Goal: Information Seeking & Learning: Find specific fact

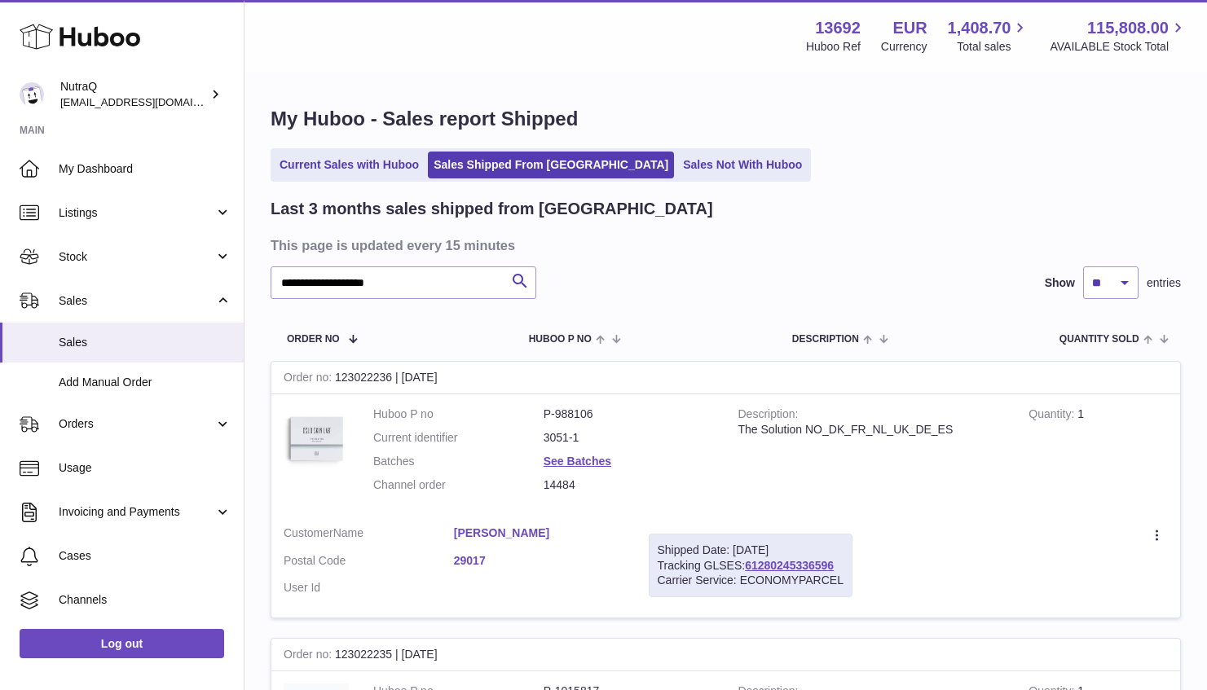
type input "**********"
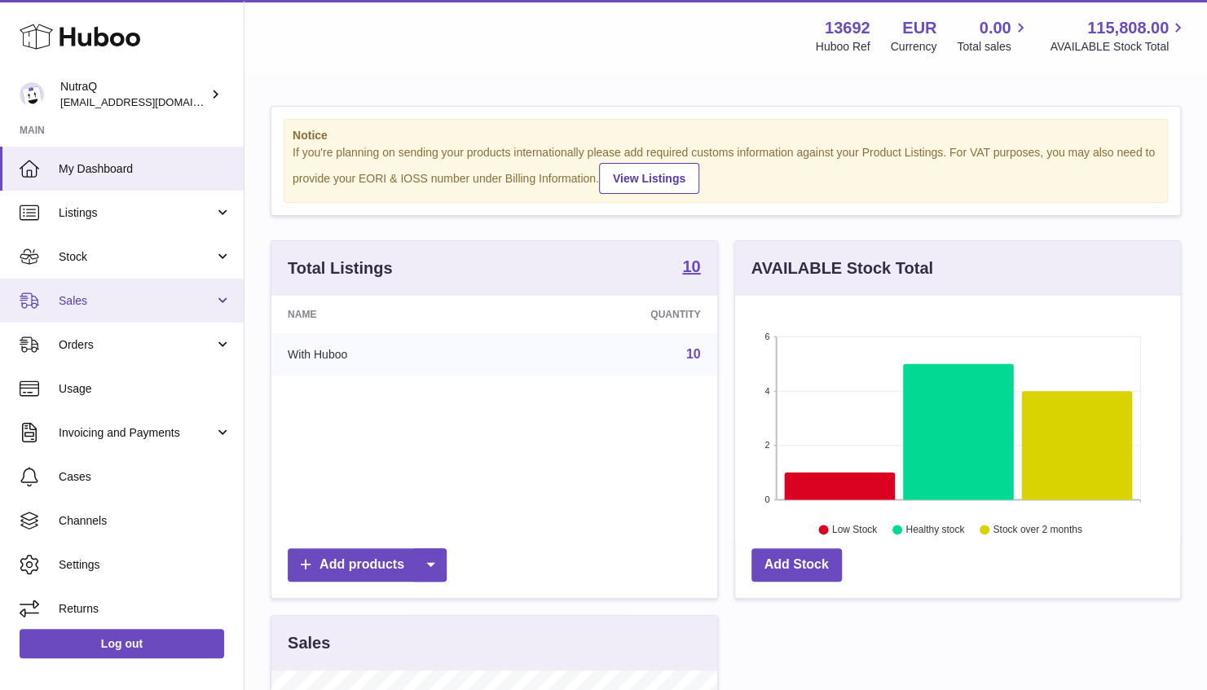
scroll to position [254, 445]
click at [125, 286] on link "Sales" at bounding box center [122, 301] width 244 height 44
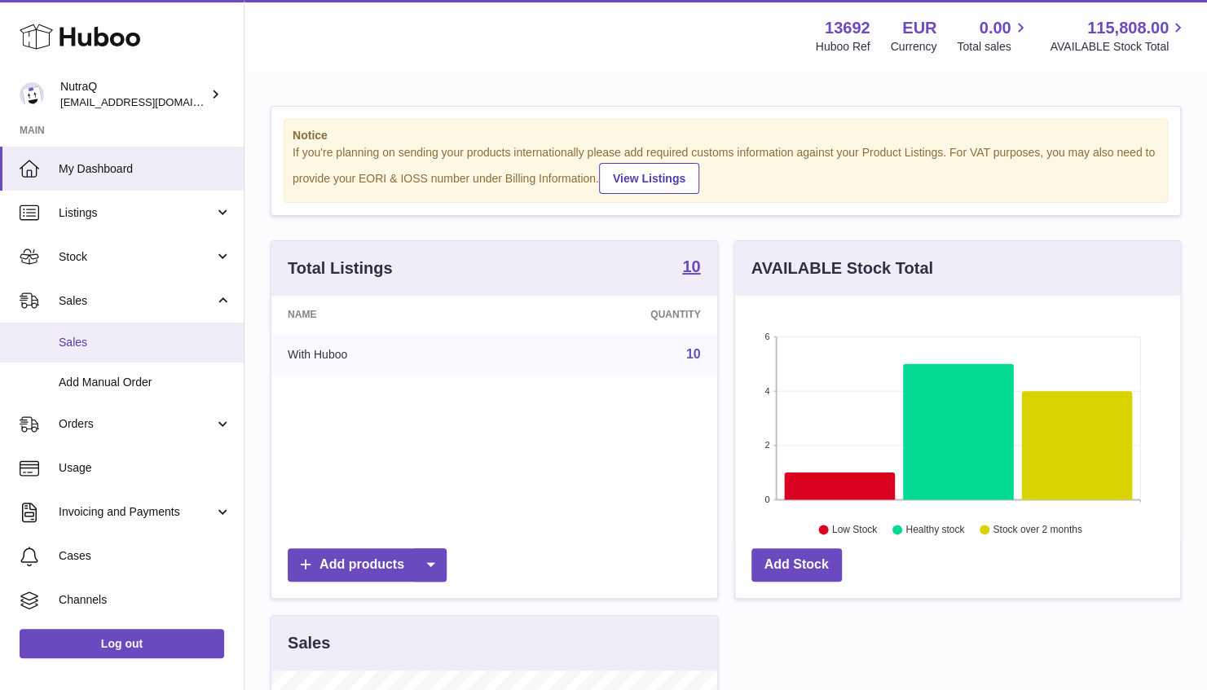
click at [103, 348] on span "Sales" at bounding box center [145, 342] width 173 height 15
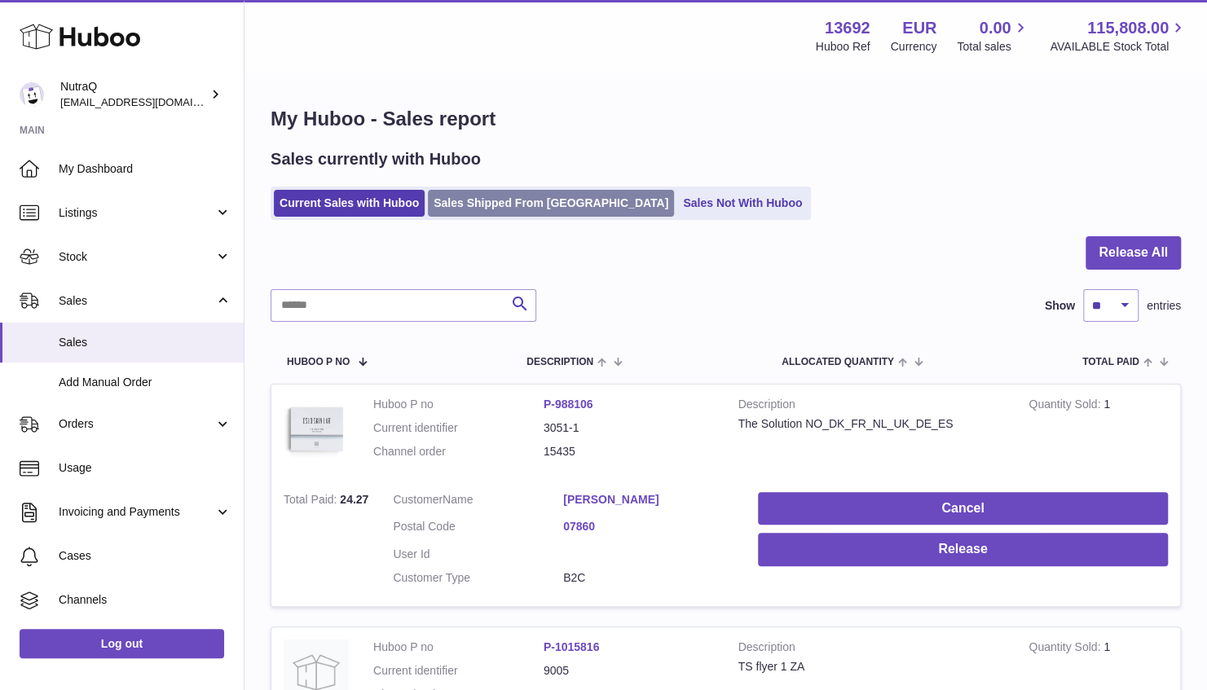
click at [526, 216] on link "Sales Shipped From Huboo" at bounding box center [551, 203] width 246 height 27
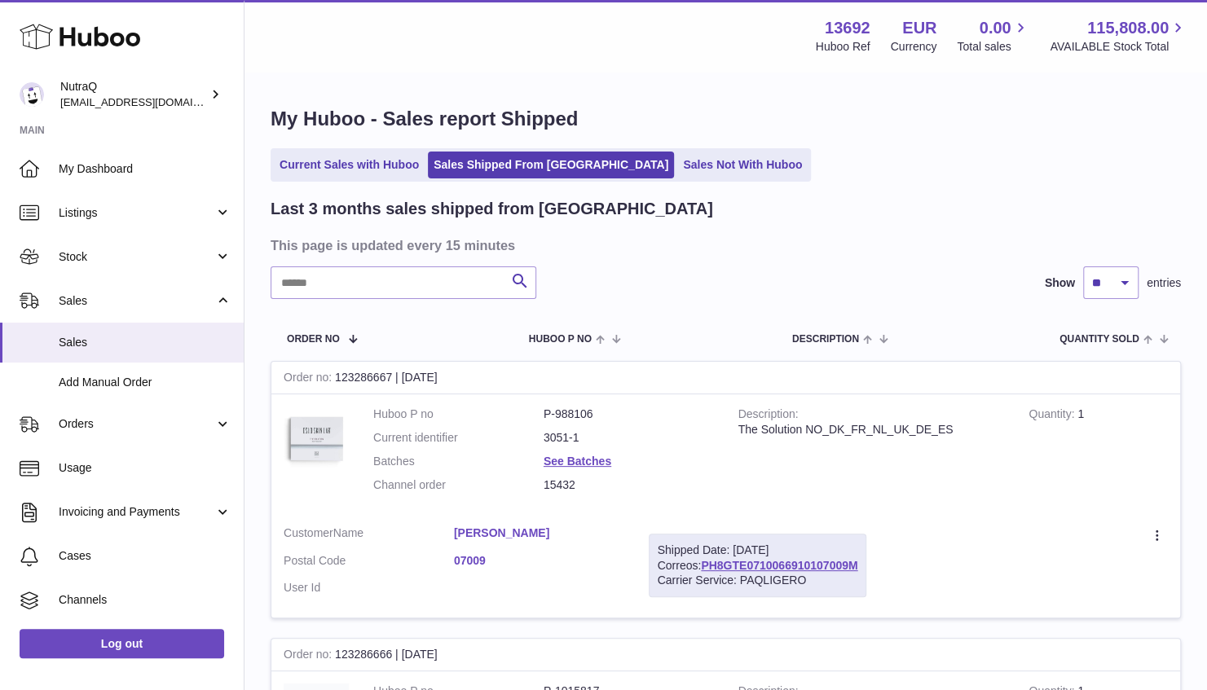
click at [381, 290] on input "text" at bounding box center [404, 282] width 266 height 33
paste input "**********"
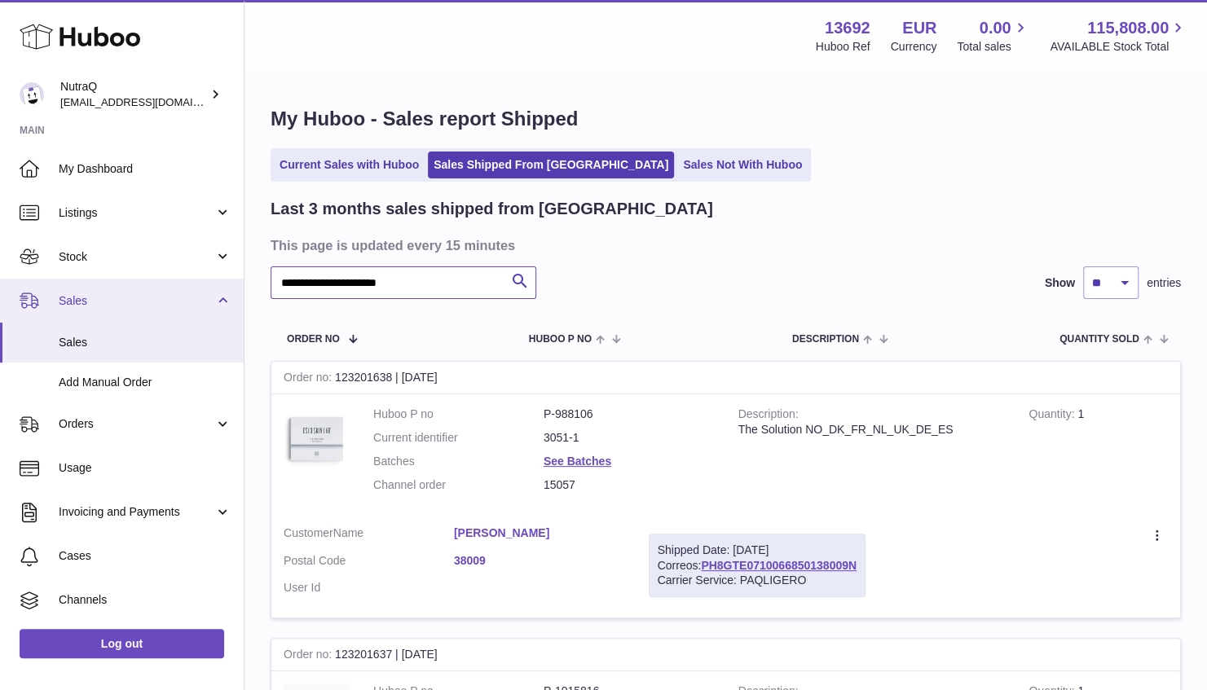
drag, startPoint x: 419, startPoint y: 286, endPoint x: 171, endPoint y: 284, distance: 247.7
click at [173, 285] on div "**********" at bounding box center [603, 510] width 1207 height 1020
paste input "**"
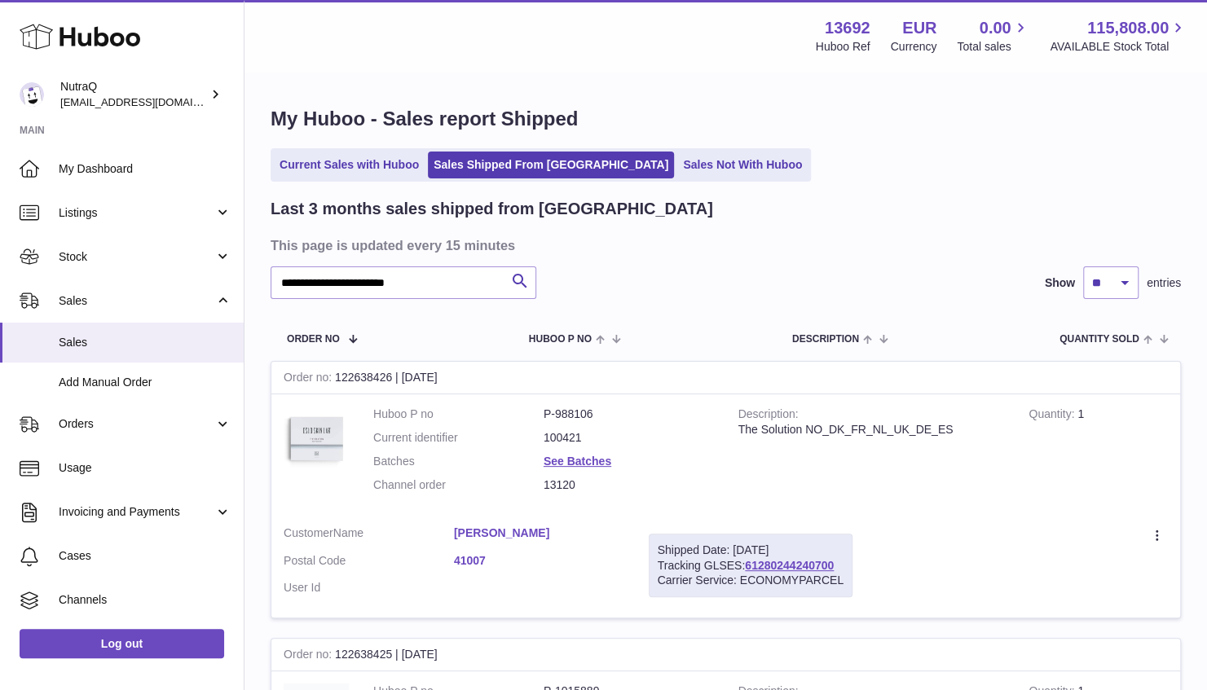
drag, startPoint x: 618, startPoint y: 524, endPoint x: 455, endPoint y: 523, distance: 163.0
click at [455, 523] on td "Customer Name Marta Fernandez Esperilla Postal Code 41007 User Id" at bounding box center [453, 565] width 365 height 105
copy link "Marta Fernandez Esperilla"
drag, startPoint x: 451, startPoint y: 306, endPoint x: 437, endPoint y: 284, distance: 26.7
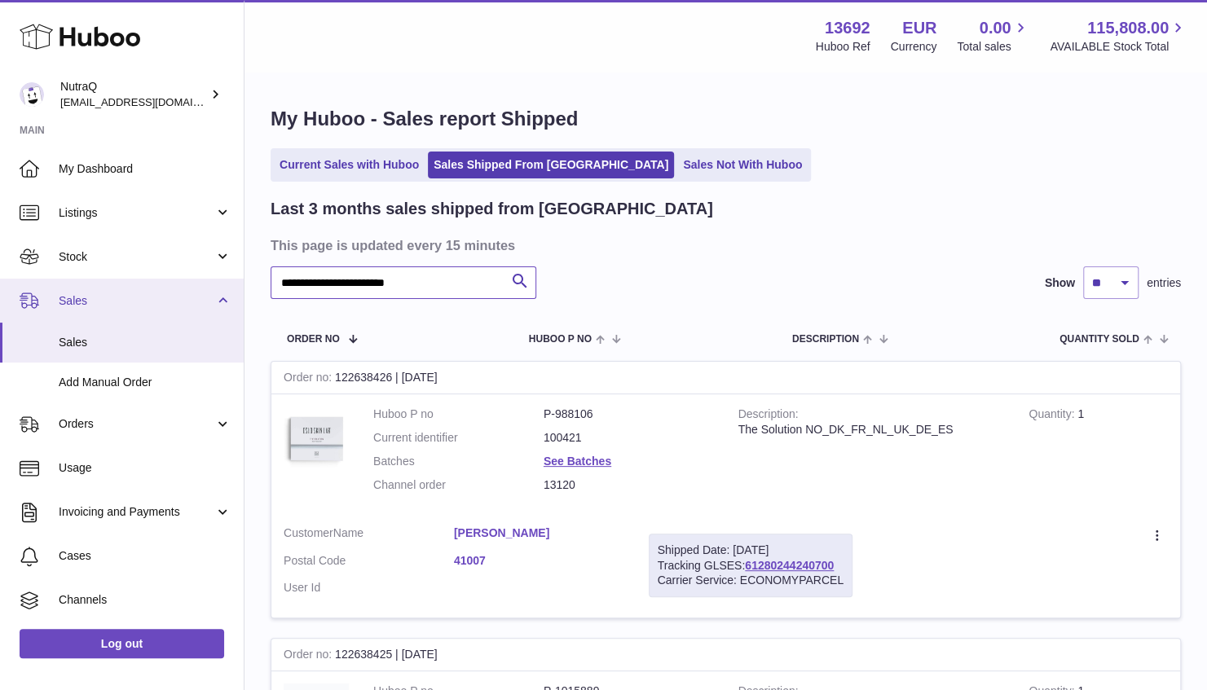
drag, startPoint x: 437, startPoint y: 284, endPoint x: 150, endPoint y: 281, distance: 286.8
paste input "text"
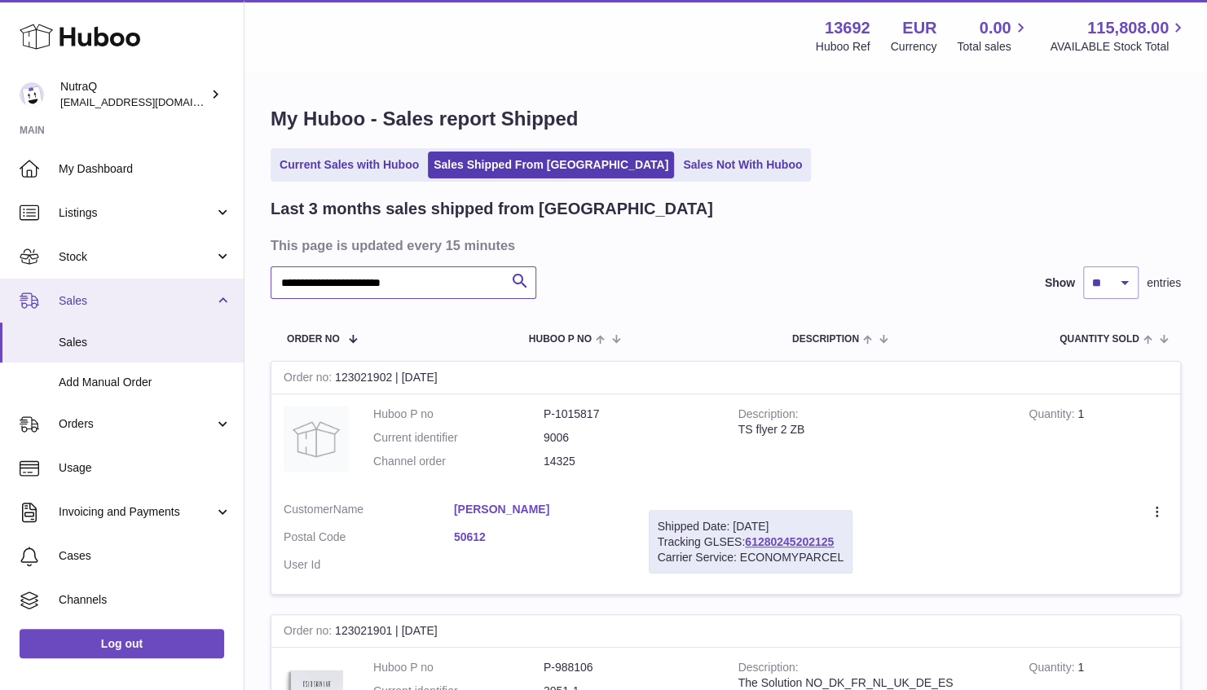
drag, startPoint x: 230, startPoint y: 281, endPoint x: 44, endPoint y: 279, distance: 185.8
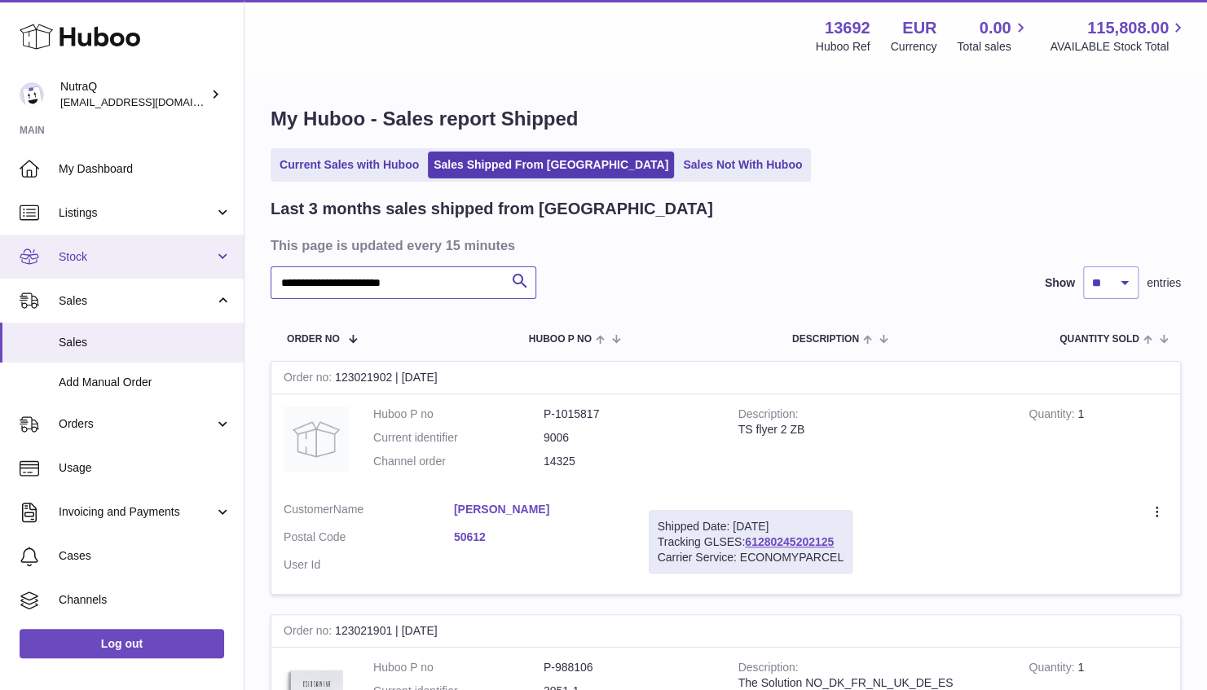
paste input "text"
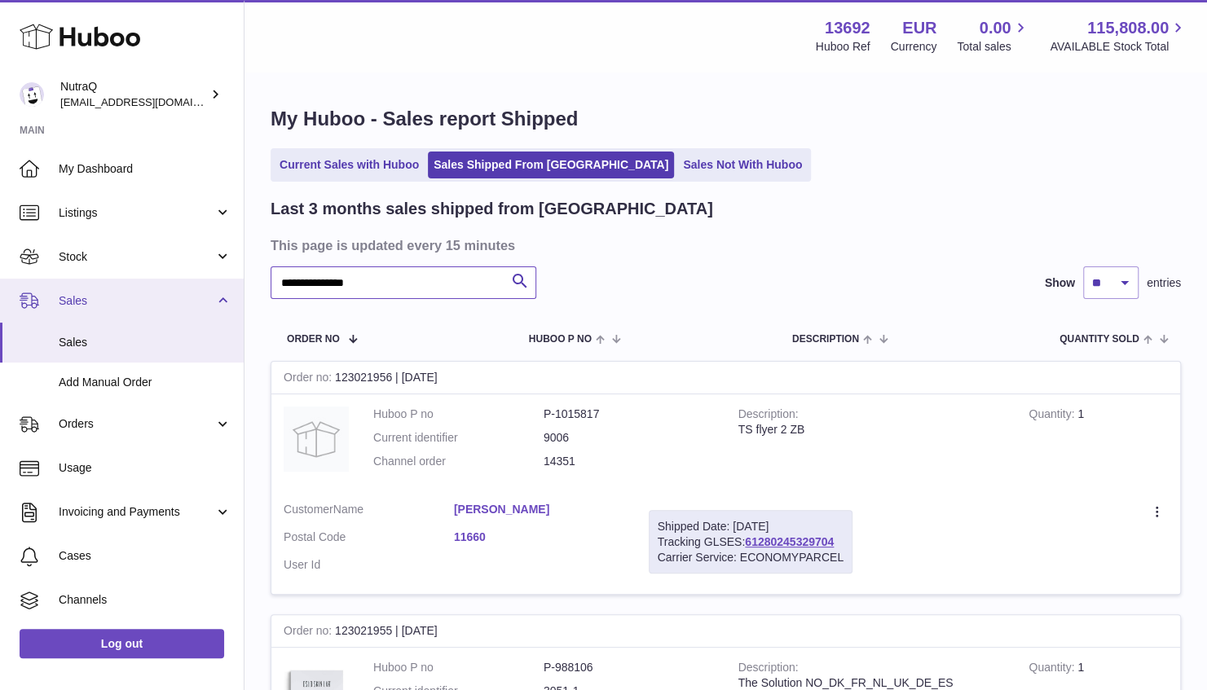
drag, startPoint x: 293, startPoint y: 284, endPoint x: 56, endPoint y: 278, distance: 236.4
paste input "***"
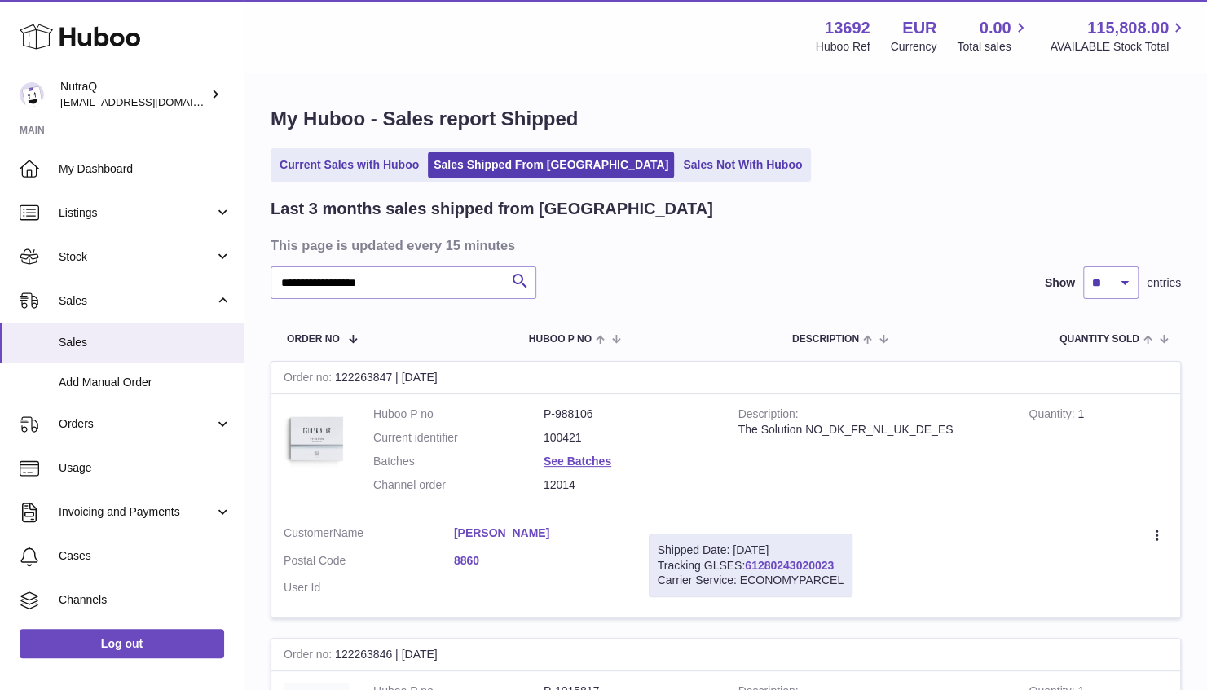
click at [772, 567] on link "61280243020023" at bounding box center [789, 565] width 89 height 13
drag, startPoint x: 849, startPoint y: 564, endPoint x: 749, endPoint y: 564, distance: 100.2
click at [749, 564] on td "Shipped Date: 4th Aug 2025 Tracking GLSES: 61280243020023 Carrier Service: ECON…" at bounding box center [750, 565] width 228 height 105
copy link "61280243020023"
click at [970, 574] on td "Create a ticket Duplicate Order" at bounding box center [1022, 565] width 315 height 105
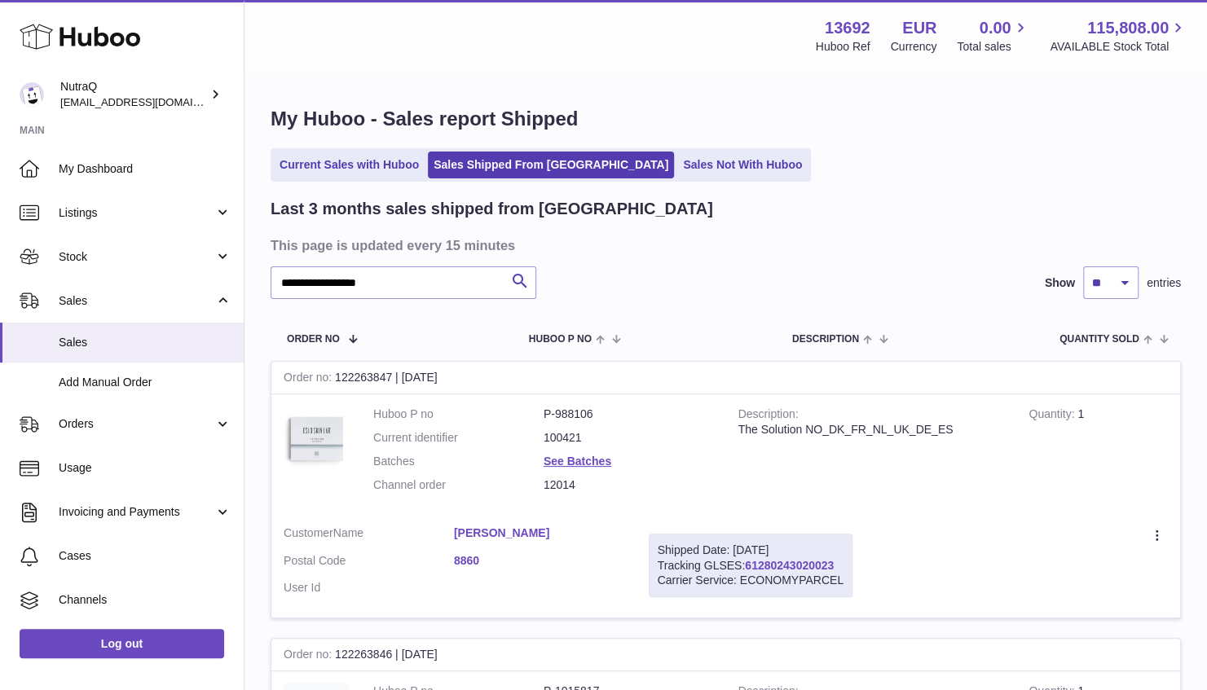
drag, startPoint x: 909, startPoint y: 563, endPoint x: 750, endPoint y: 570, distance: 158.2
click at [750, 570] on tr "Order no 122263847 | 4th Aug Huboo P no P-988106 Current identifier 100421 Batc…" at bounding box center [726, 489] width 910 height 257
drag, startPoint x: 751, startPoint y: 570, endPoint x: 900, endPoint y: 568, distance: 148.3
click at [936, 599] on td "Create a ticket Duplicate Order" at bounding box center [1022, 565] width 315 height 105
click at [878, 561] on td "Create a ticket Duplicate Order" at bounding box center [1022, 565] width 315 height 105
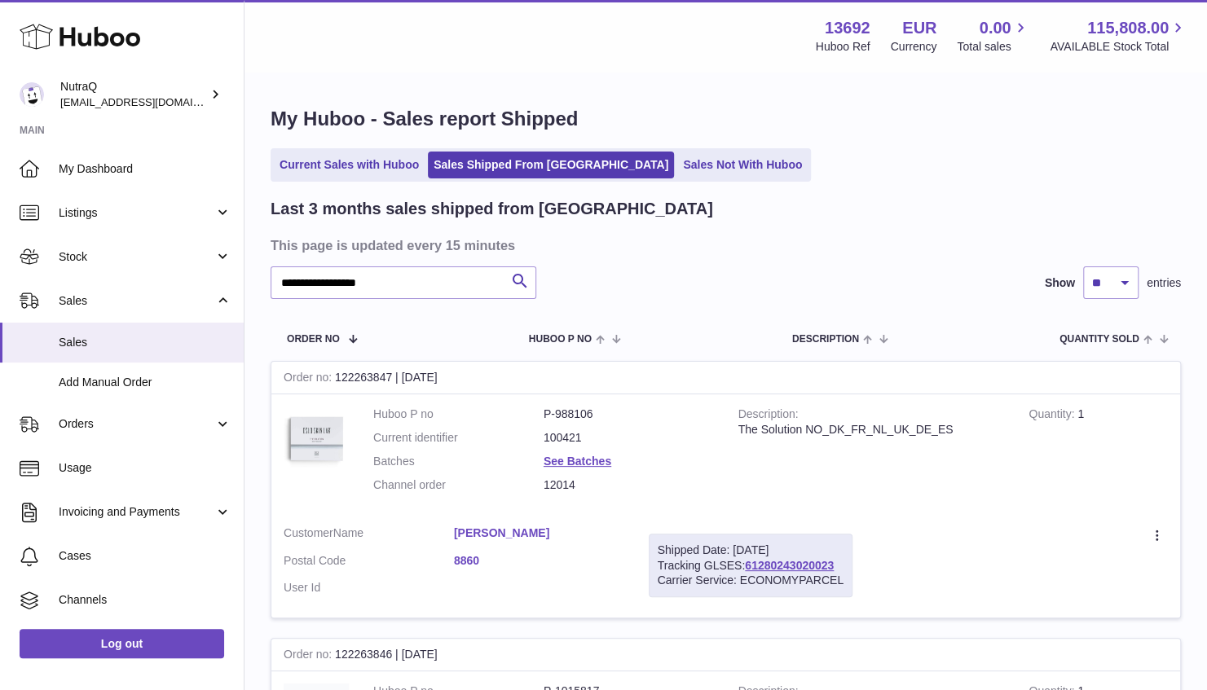
drag, startPoint x: 849, startPoint y: 564, endPoint x: 655, endPoint y: 572, distance: 194.1
click at [655, 572] on div "Shipped Date: 4th Aug 2025 Tracking GLSES: 61280243020023 Carrier Service: ECON…" at bounding box center [751, 566] width 204 height 64
copy div "Tracking GLSES: 61280243020023"
drag, startPoint x: 613, startPoint y: 537, endPoint x: 451, endPoint y: 532, distance: 162.2
click at [451, 532] on td "Customer Name Jutta Kellenberger Postal Code 8860 User Id" at bounding box center [453, 565] width 365 height 105
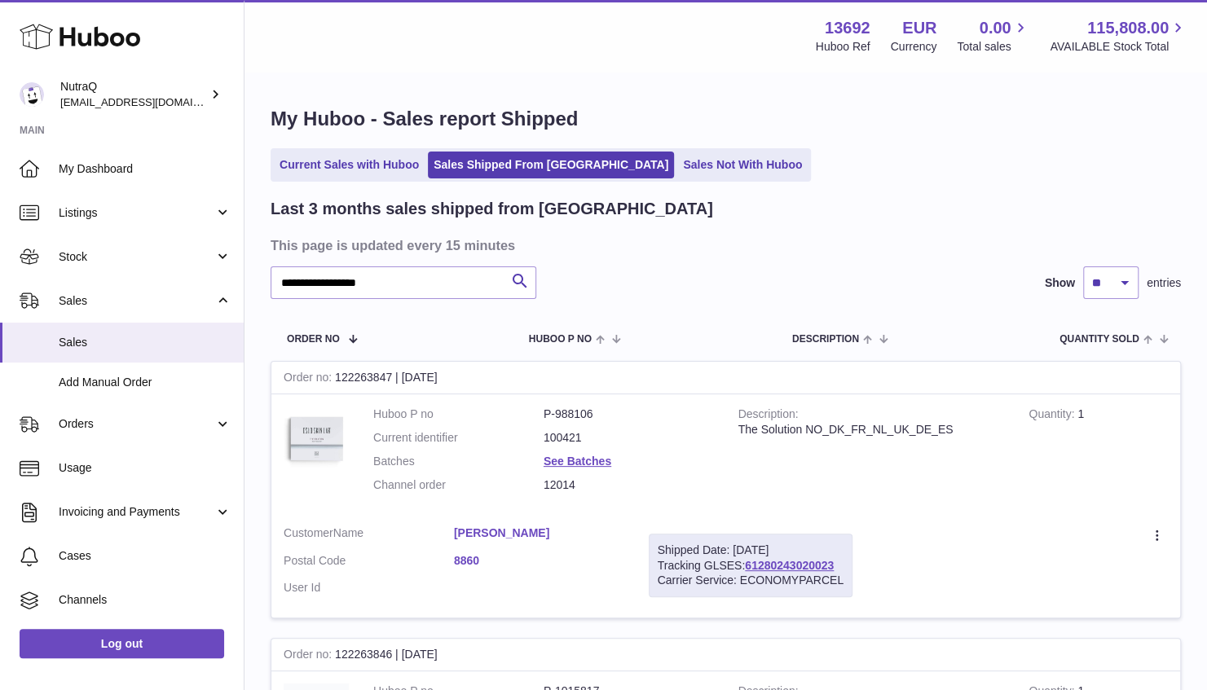
copy dl "Jutta Kellenberger"
drag, startPoint x: 398, startPoint y: 288, endPoint x: 175, endPoint y: 282, distance: 223.4
paste input "*******"
type input "**********"
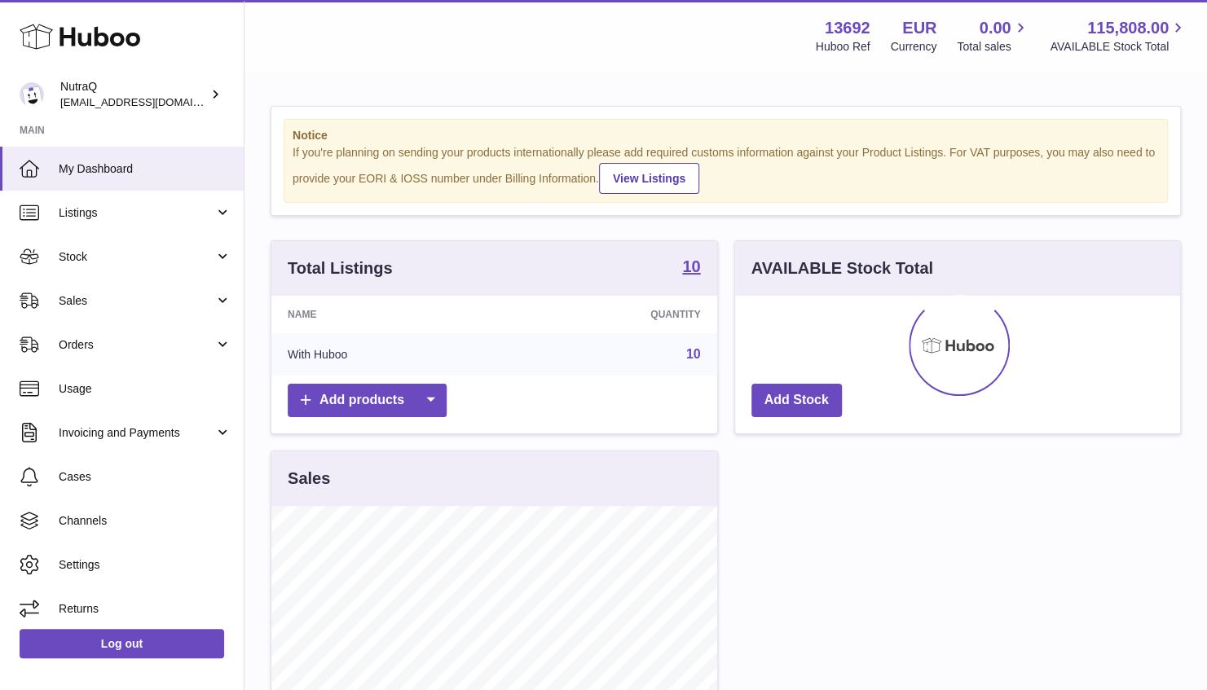
scroll to position [254, 445]
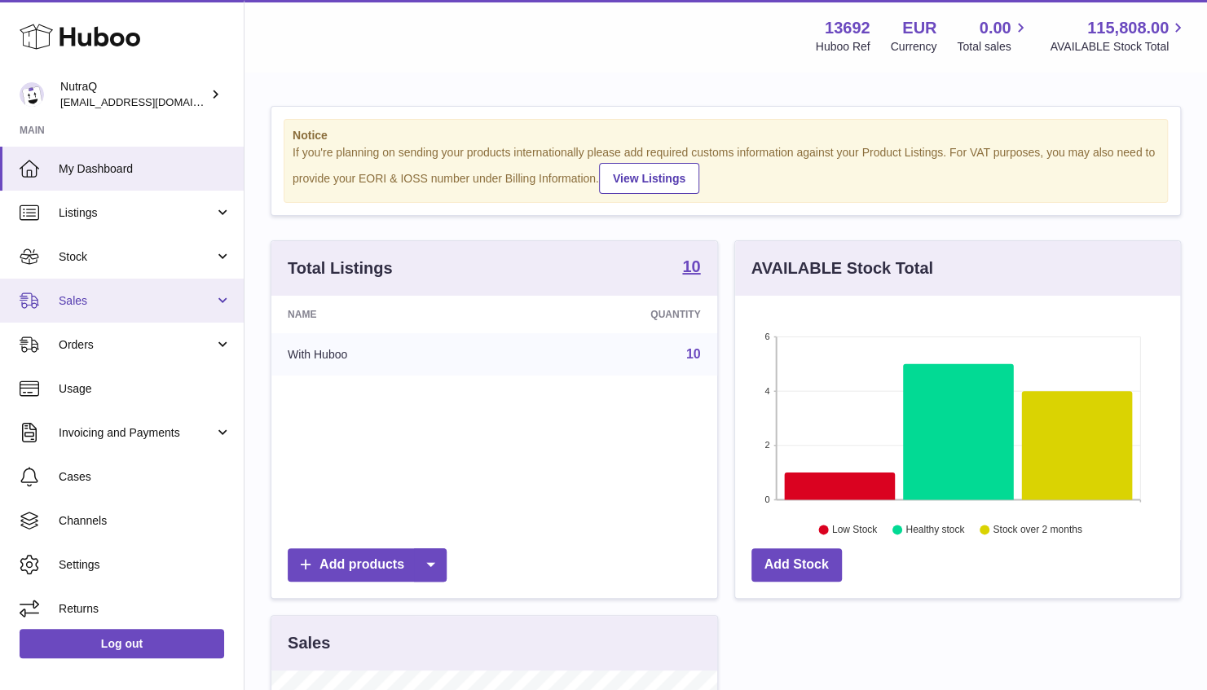
click at [108, 291] on link "Sales" at bounding box center [122, 301] width 244 height 44
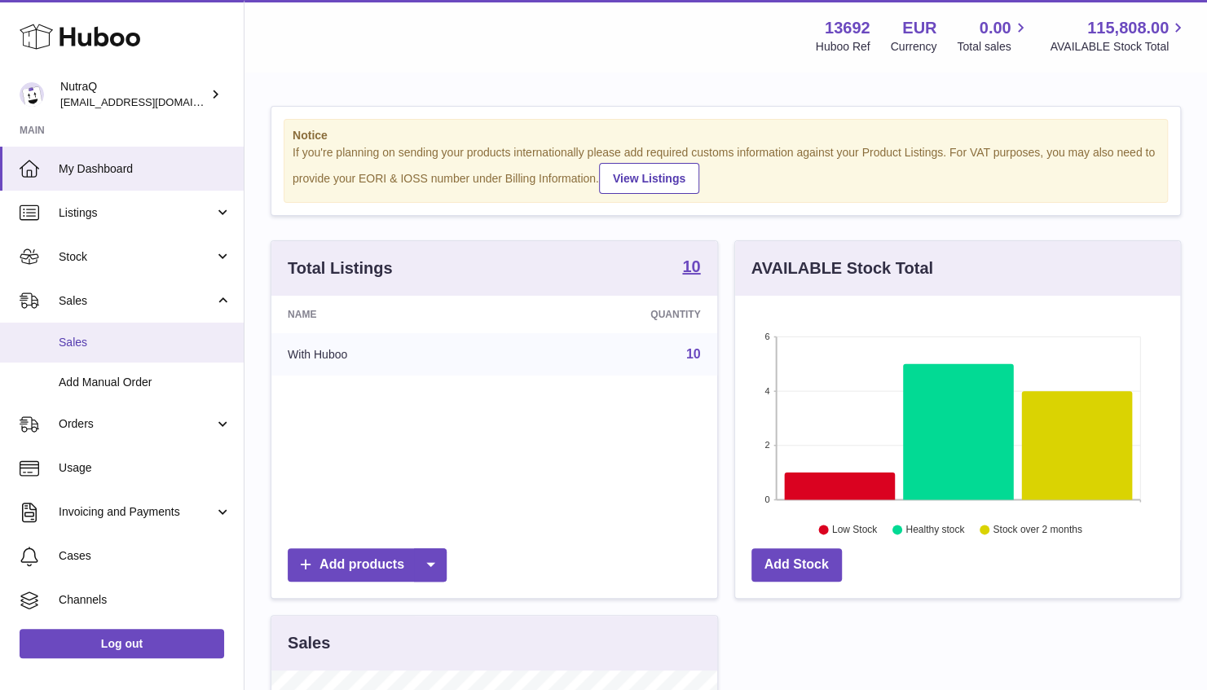
click at [101, 347] on span "Sales" at bounding box center [145, 342] width 173 height 15
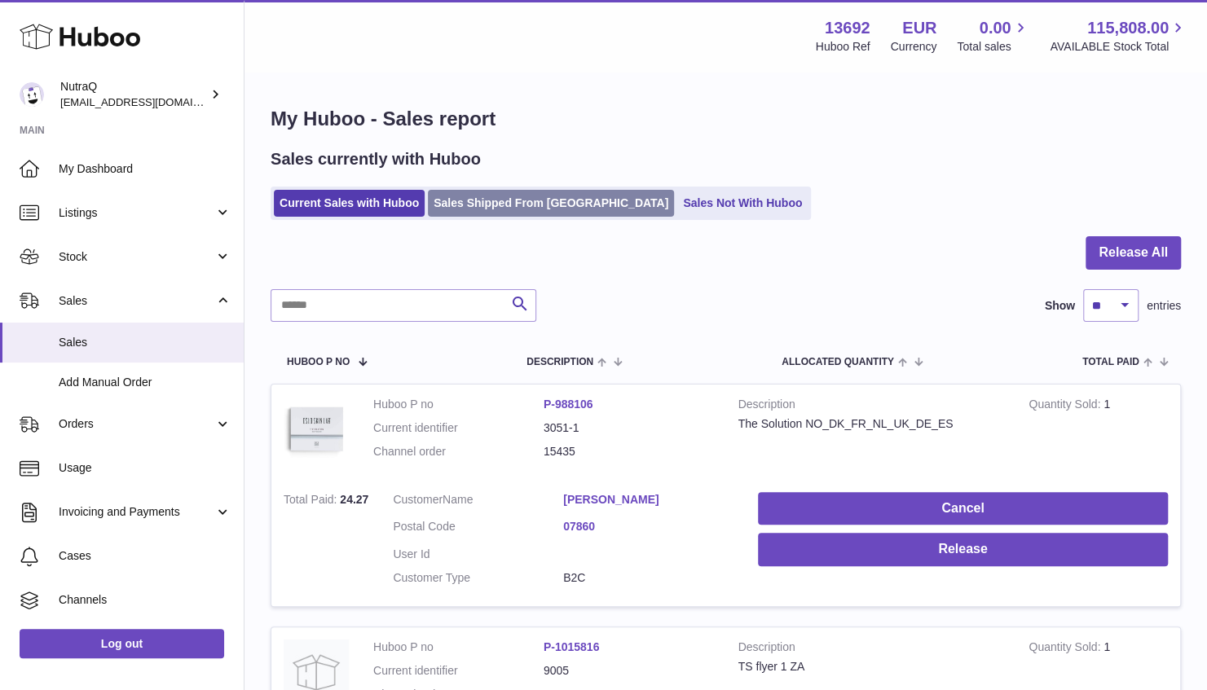
click at [524, 200] on link "Sales Shipped From [GEOGRAPHIC_DATA]" at bounding box center [551, 203] width 246 height 27
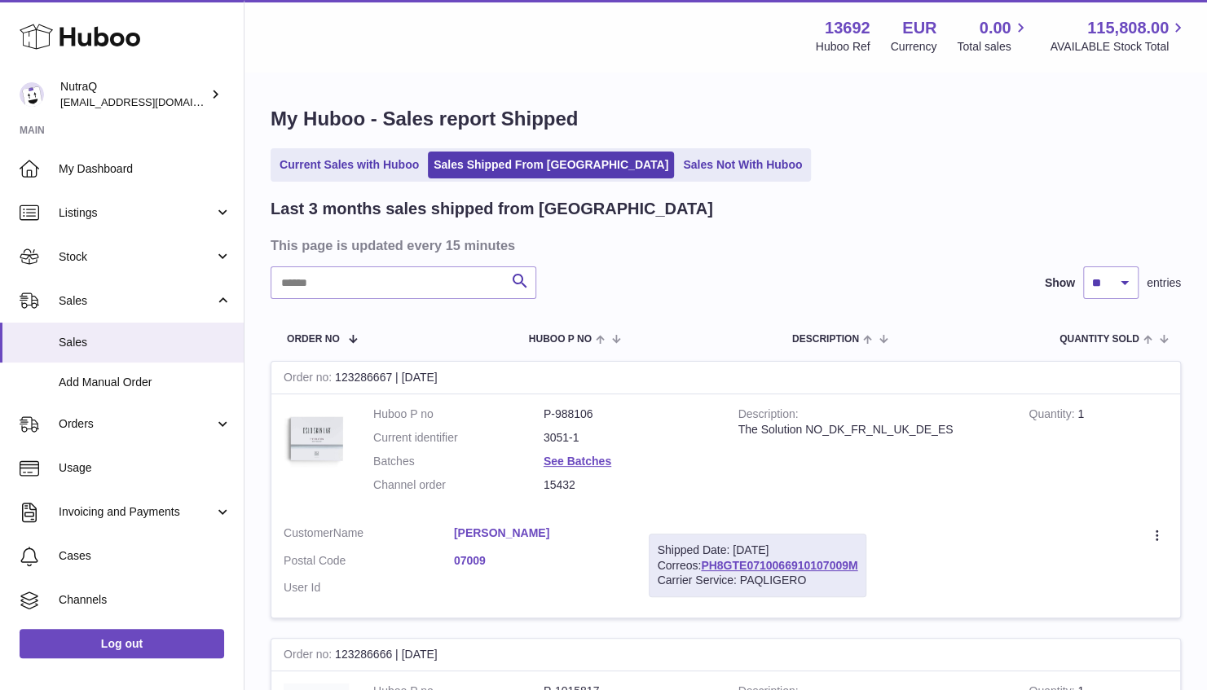
click at [424, 275] on input "text" at bounding box center [404, 282] width 266 height 33
paste input "**********"
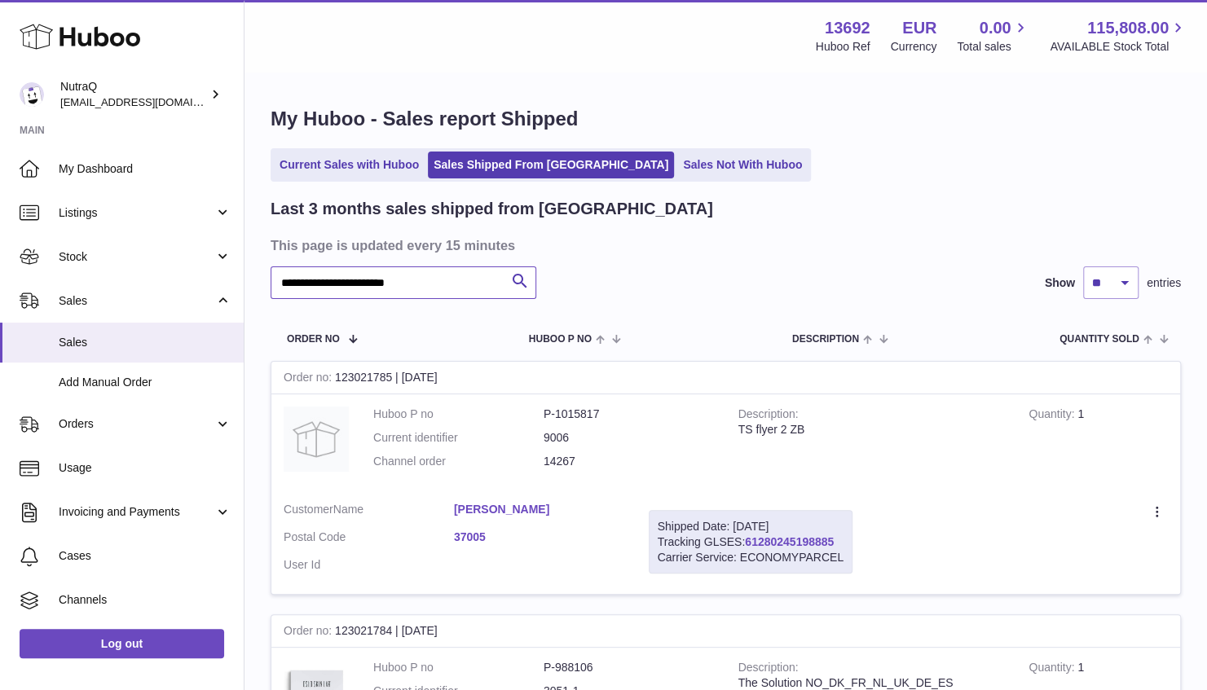
type input "**********"
drag, startPoint x: 618, startPoint y: 500, endPoint x: 440, endPoint y: 500, distance: 177.6
click at [440, 500] on td "Customer Name [PERSON_NAME] Postal Code 37005 User Id" at bounding box center [453, 542] width 365 height 105
copy dl "[PERSON_NAME]"
click at [533, 530] on link "37005" at bounding box center [539, 537] width 170 height 15
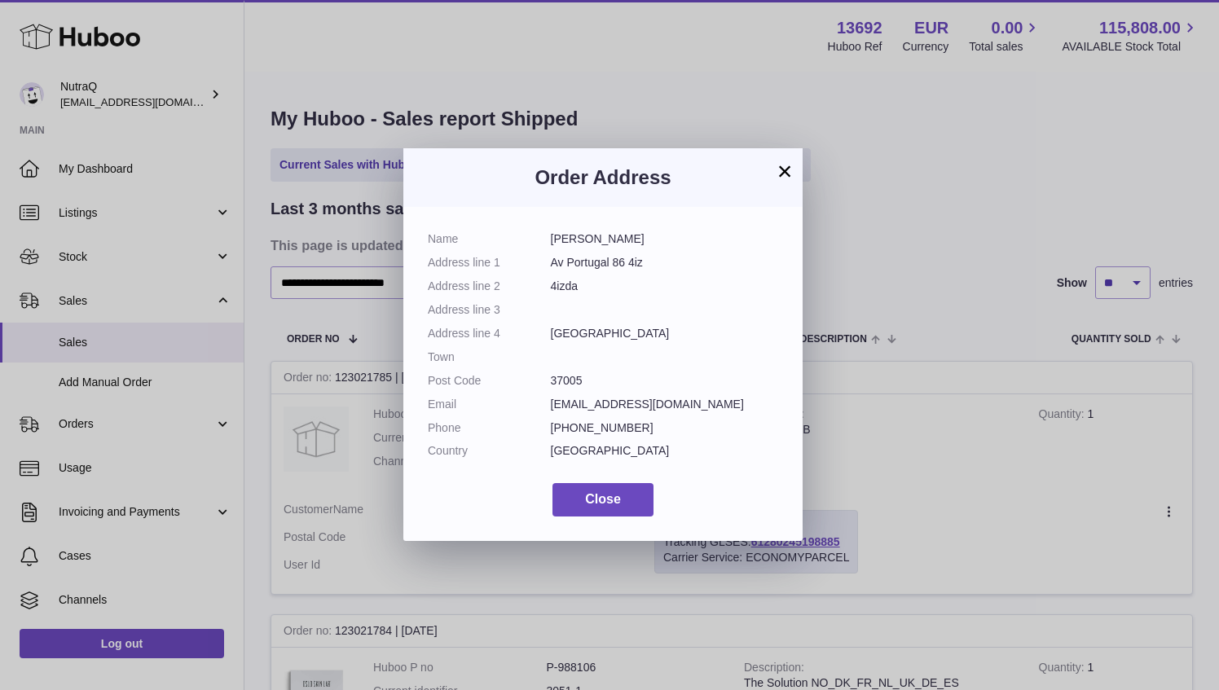
click at [759, 168] on h3 "Order Address" at bounding box center [603, 178] width 350 height 26
click at [789, 180] on button "×" at bounding box center [785, 171] width 20 height 20
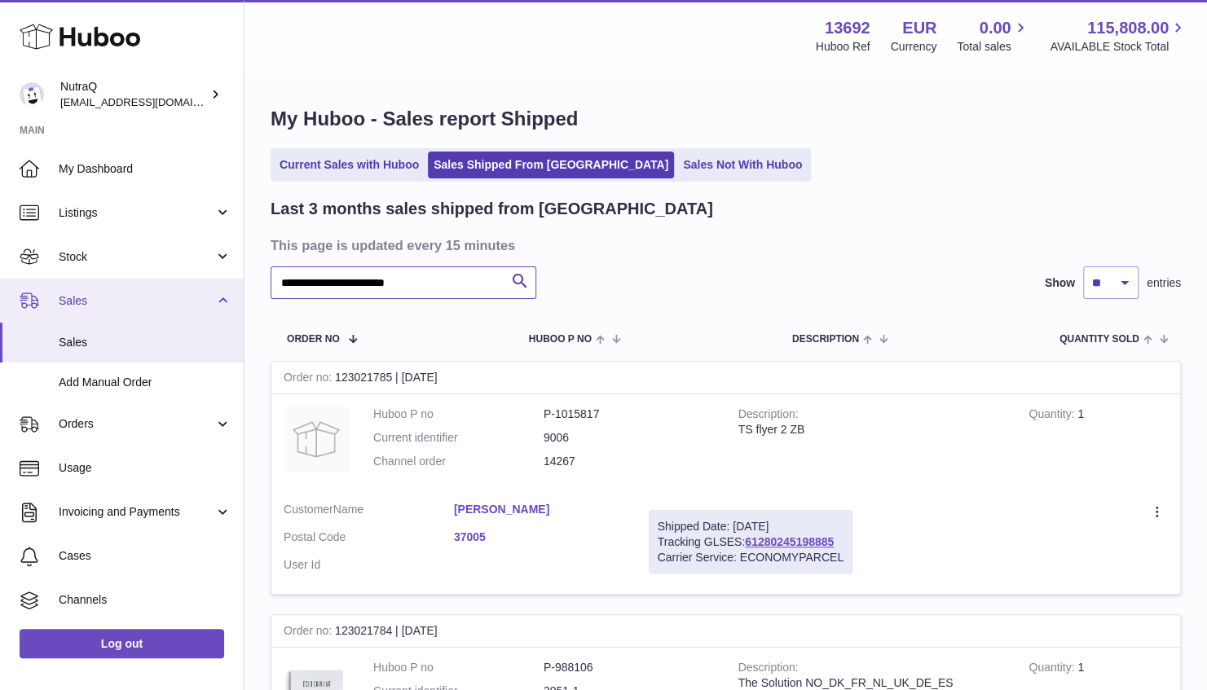
drag, startPoint x: 462, startPoint y: 280, endPoint x: 228, endPoint y: 280, distance: 233.8
